Goal: Task Accomplishment & Management: Manage account settings

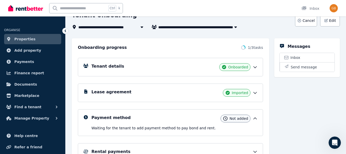
scroll to position [39, 0]
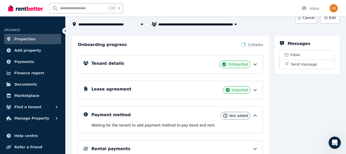
click at [291, 56] on span "Inbox" at bounding box center [296, 54] width 10 height 5
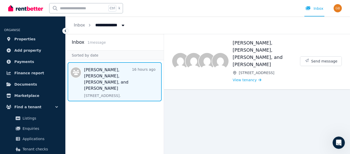
scroll to position [15, 0]
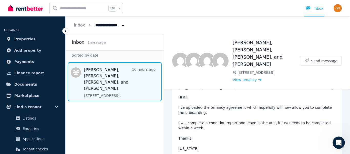
click at [94, 44] on span "1 message" at bounding box center [96, 42] width 18 height 4
click at [100, 73] on span "Message list" at bounding box center [115, 81] width 98 height 39
click at [109, 23] on span "All Properties" at bounding box center [112, 25] width 40 height 8
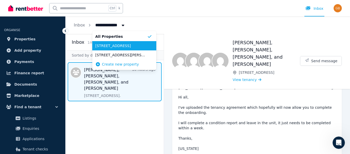
click at [110, 43] on span "[STREET_ADDRESS]" at bounding box center [121, 45] width 52 height 5
type input "**********"
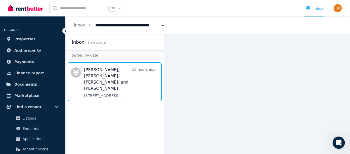
click at [98, 77] on span "Message list" at bounding box center [115, 81] width 98 height 39
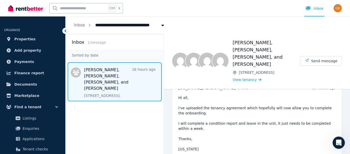
scroll to position [15, 0]
click at [125, 113] on aside "Inbox 1 message Sorted by date Tessa Ménard, Manon Cazes, Léo Maudens, and Luca…" at bounding box center [115, 94] width 98 height 120
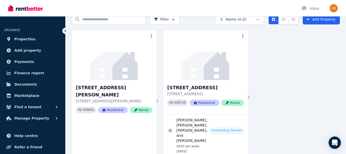
scroll to position [25, 0]
click at [186, 87] on h3 "[STREET_ADDRESS]" at bounding box center [205, 87] width 77 height 7
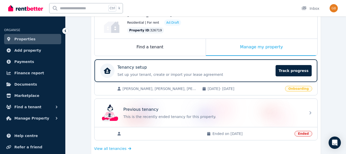
scroll to position [63, 0]
click at [291, 69] on span "Track progress" at bounding box center [294, 70] width 36 height 11
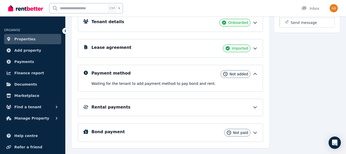
scroll to position [81, 0]
click at [239, 104] on div "Rental payments" at bounding box center [174, 107] width 166 height 6
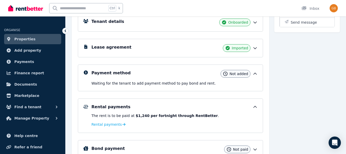
click at [117, 126] on span "Rental payments" at bounding box center [106, 123] width 30 height 5
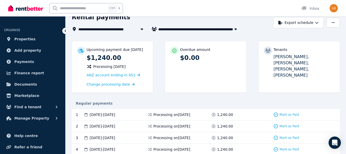
scroll to position [26, 0]
click at [118, 83] on span "Change processing date" at bounding box center [109, 83] width 44 height 5
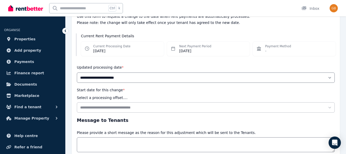
scroll to position [60, 0]
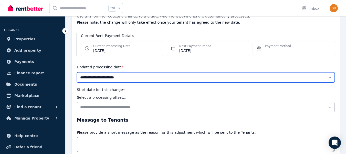
click at [120, 78] on select "**********" at bounding box center [206, 77] width 258 height 10
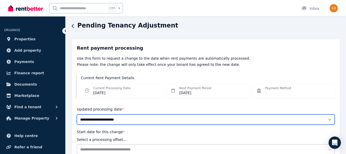
scroll to position [50, 0]
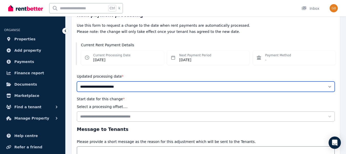
click at [129, 84] on select "**********" at bounding box center [206, 86] width 258 height 10
select select "*******"
click at [77, 81] on select "**********" at bounding box center [206, 86] width 258 height 10
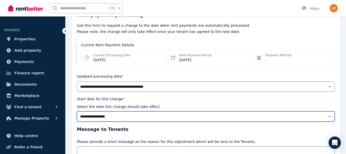
click at [117, 113] on select "**********" at bounding box center [206, 116] width 258 height 10
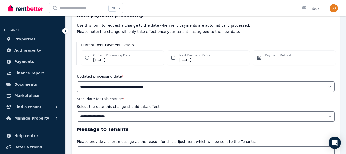
click at [269, 30] on p "Please note: the change will only take effect once your tenant has agreed to th…" at bounding box center [206, 31] width 258 height 5
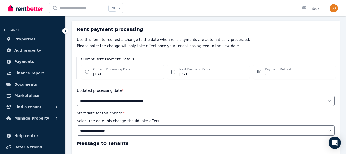
scroll to position [0, 0]
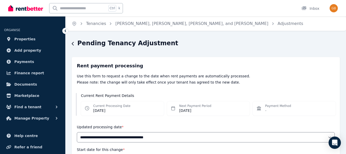
click at [75, 44] on div "Pending Tenancy Adjustment" at bounding box center [204, 44] width 265 height 10
click at [73, 44] on icon "button" at bounding box center [73, 44] width 3 height 4
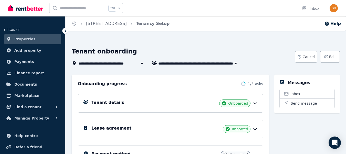
click at [103, 126] on h5 "Lease agreement" at bounding box center [111, 128] width 40 height 6
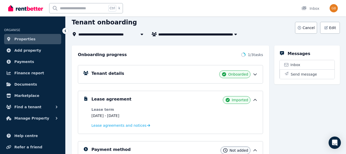
scroll to position [29, 0]
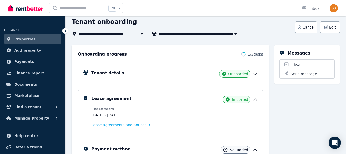
click at [103, 126] on span "Lease agreements and notices" at bounding box center [118, 124] width 55 height 5
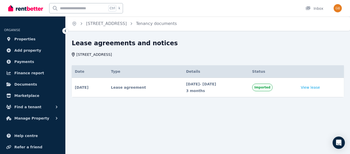
click at [340, 146] on div "Open Intercom Messenger" at bounding box center [339, 142] width 12 height 12
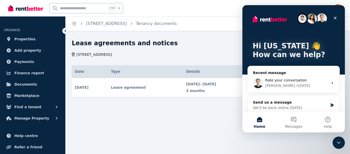
click at [296, 121] on button "Messages" at bounding box center [294, 121] width 34 height 21
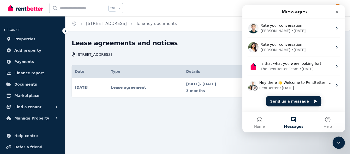
click at [338, 14] on div "Close" at bounding box center [336, 11] width 9 height 9
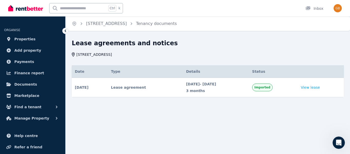
click at [63, 32] on icon at bounding box center [65, 30] width 5 height 5
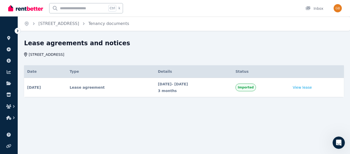
click at [68, 25] on link "[STREET_ADDRESS]" at bounding box center [58, 23] width 41 height 5
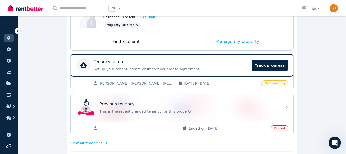
scroll to position [68, 0]
click at [271, 68] on span "Track progress" at bounding box center [270, 64] width 36 height 11
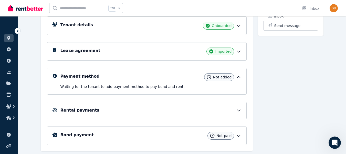
scroll to position [78, 0]
click at [235, 109] on div "Rental payments" at bounding box center [150, 110] width 181 height 6
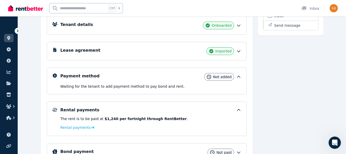
click at [82, 126] on span "Rental payments" at bounding box center [75, 127] width 30 height 5
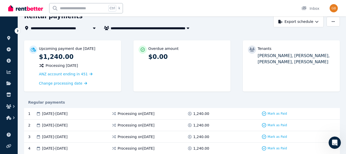
scroll to position [27, 0]
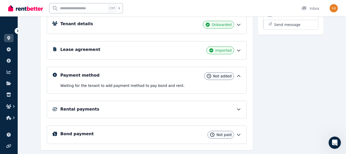
scroll to position [92, 0]
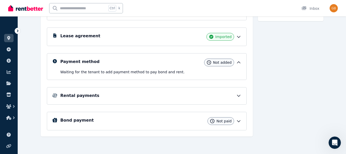
click at [240, 120] on icon at bounding box center [238, 120] width 5 height 5
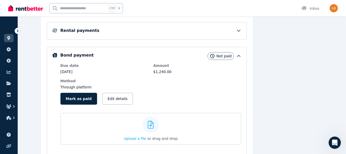
scroll to position [157, 0]
